Goal: Transaction & Acquisition: Obtain resource

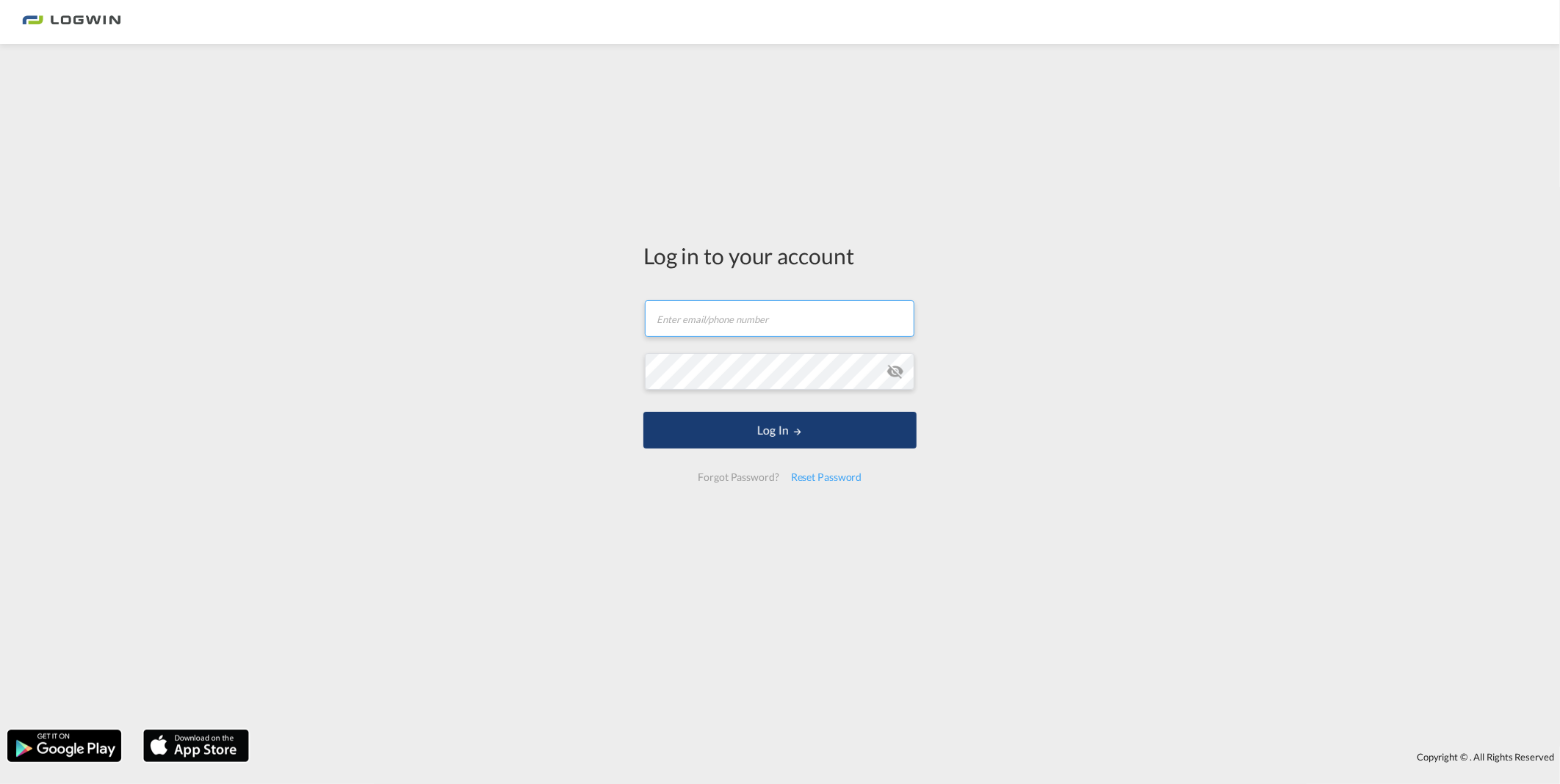
type input "[PERSON_NAME][EMAIL_ADDRESS][PERSON_NAME][DOMAIN_NAME]"
click at [780, 428] on button "Log In" at bounding box center [780, 430] width 274 height 37
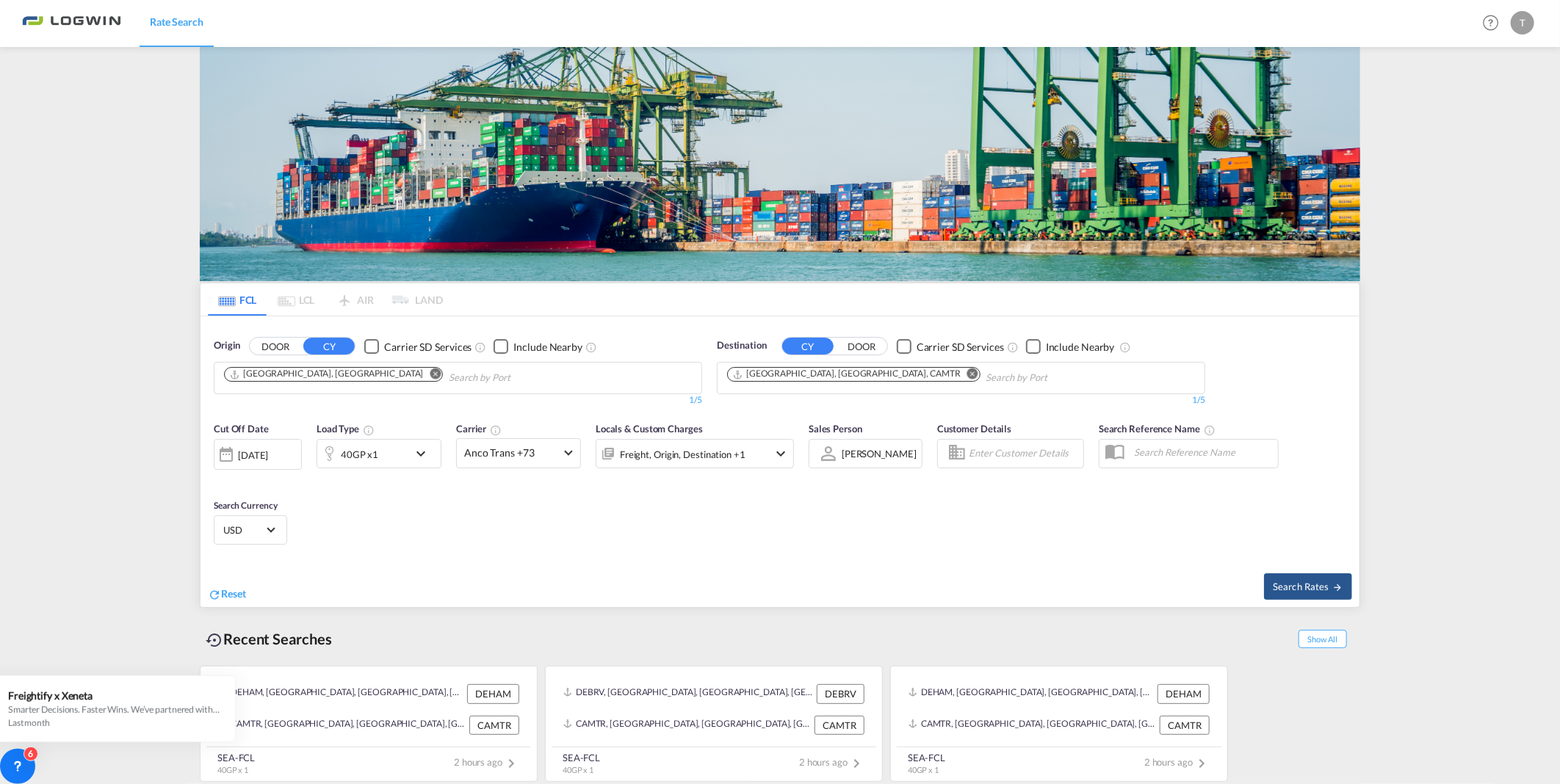
click at [967, 369] on md-icon "Remove" at bounding box center [973, 374] width 11 height 11
click at [811, 159] on div "FCL LCL AIR LAND FCL LCL AIR LAND Origin DOOR CY Carrier SD Services Include Ne…" at bounding box center [780, 416] width 1161 height 739
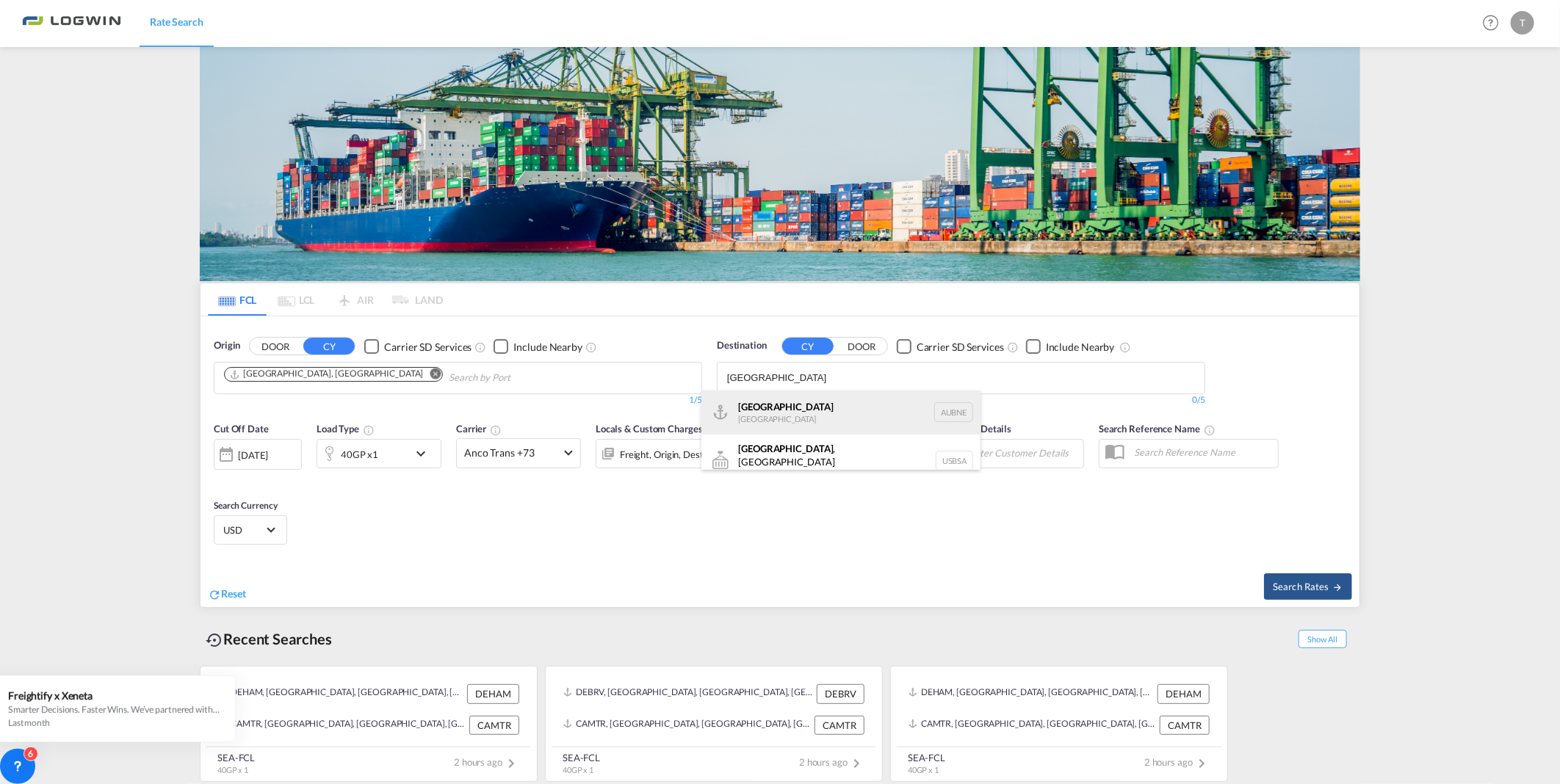
type input "[GEOGRAPHIC_DATA]"
click at [780, 406] on div "[GEOGRAPHIC_DATA] [GEOGRAPHIC_DATA] AUBNE" at bounding box center [841, 412] width 279 height 44
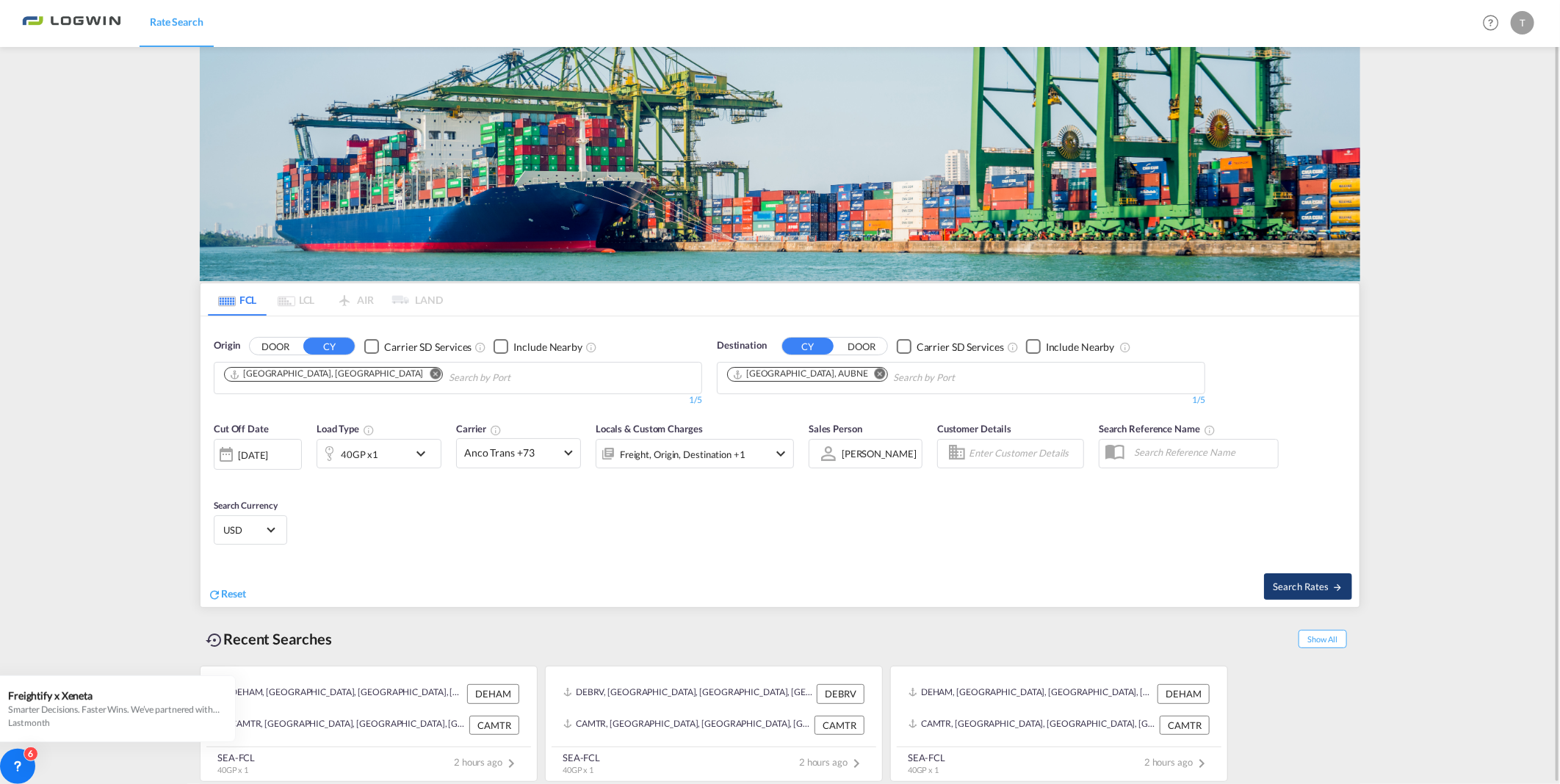
click at [1294, 588] on span "Search Rates" at bounding box center [1308, 587] width 71 height 11
type input "DEHAM to AUBNE / [DATE]"
